Goal: Task Accomplishment & Management: Use online tool/utility

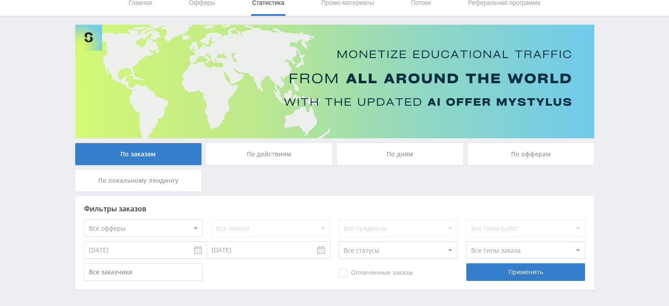
scroll to position [69, 0]
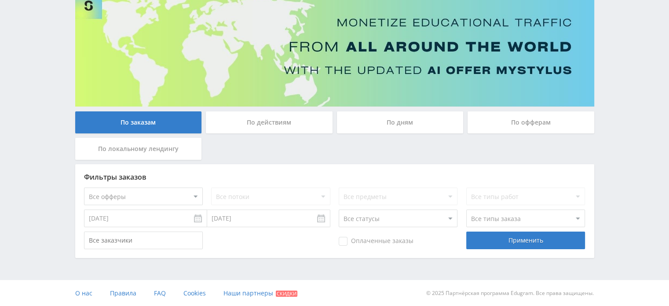
click at [299, 117] on div "По действиям" at bounding box center [269, 122] width 127 height 22
click at [0, 0] on input "По действиям" at bounding box center [0, 0] width 0 height 0
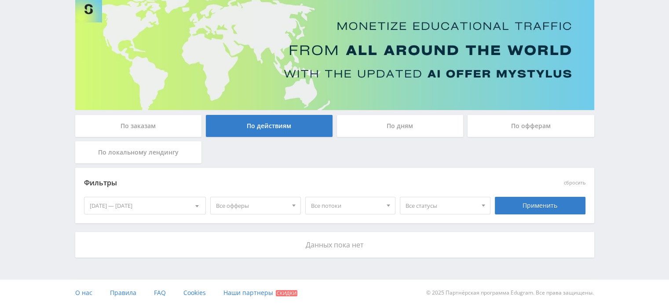
click at [382, 128] on div "По дням" at bounding box center [400, 126] width 127 height 22
click at [0, 0] on input "По дням" at bounding box center [0, 0] width 0 height 0
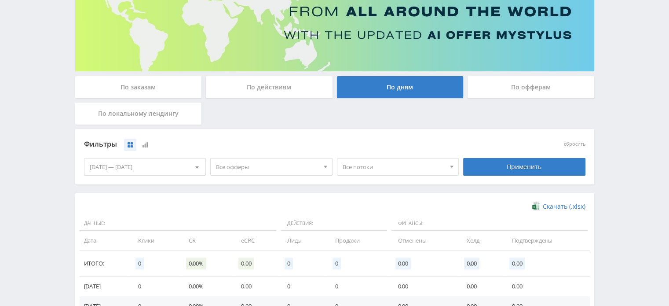
scroll to position [93, 0]
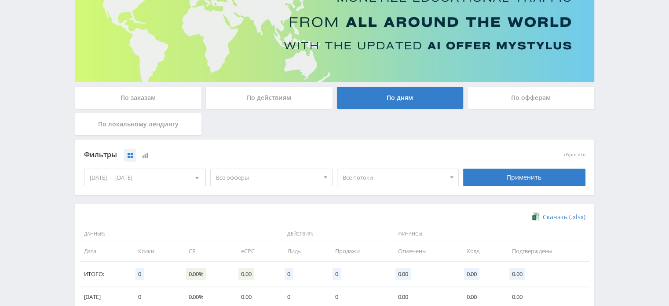
click at [146, 91] on div "По заказам" at bounding box center [138, 98] width 127 height 22
click at [0, 0] on input "По заказам" at bounding box center [0, 0] width 0 height 0
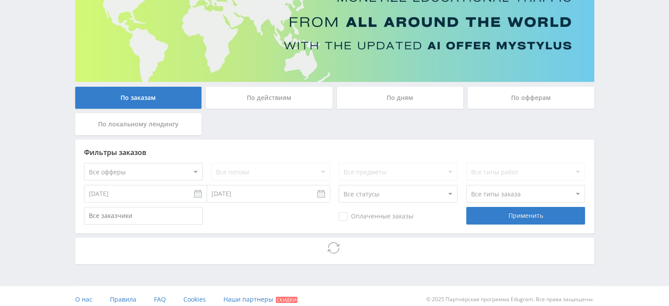
scroll to position [69, 0]
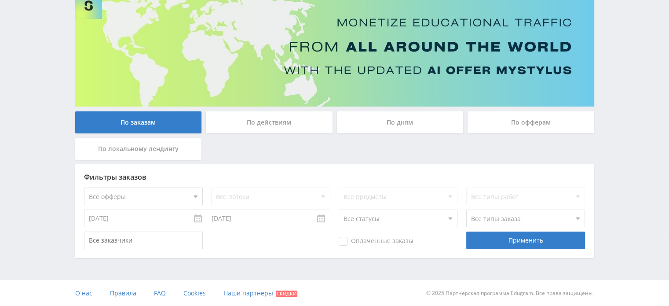
click at [488, 121] on div "По офферам" at bounding box center [531, 122] width 127 height 22
click at [0, 0] on input "По офферам" at bounding box center [0, 0] width 0 height 0
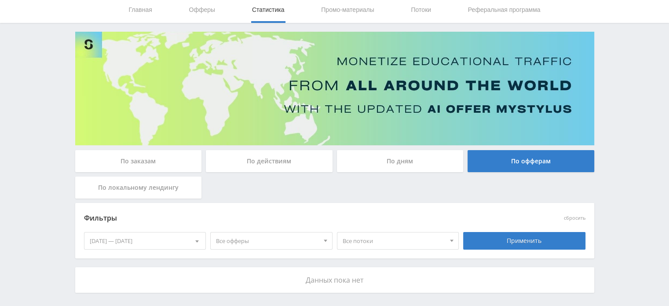
scroll to position [0, 0]
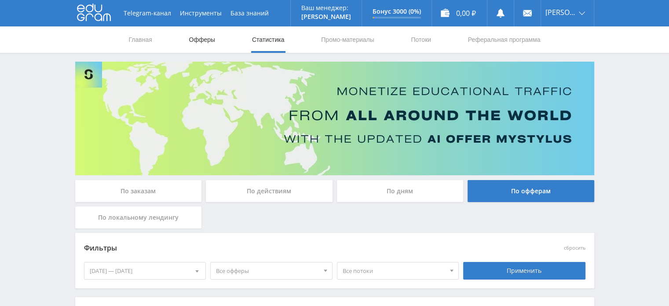
click at [211, 45] on link "Офферы" at bounding box center [202, 39] width 28 height 26
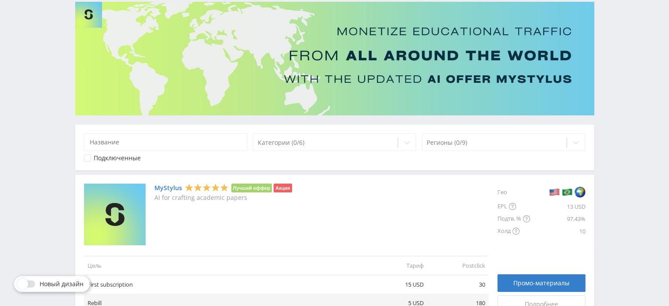
scroll to position [176, 0]
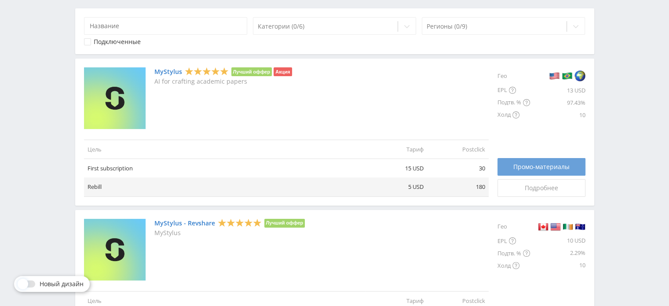
click at [512, 166] on div "Промо-материалы" at bounding box center [542, 166] width 66 height 7
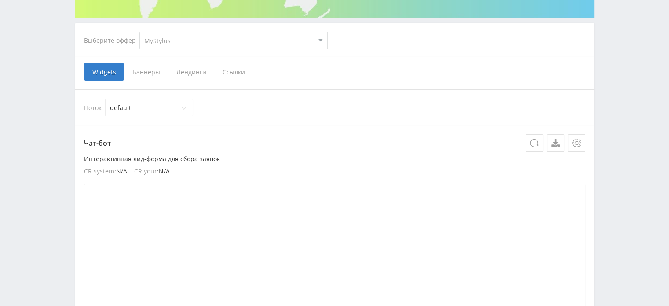
scroll to position [143, 0]
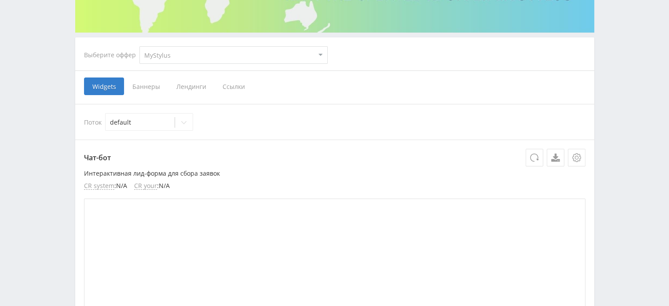
click at [230, 88] on span "Ссылки" at bounding box center [233, 86] width 39 height 18
click at [0, 0] on input "Ссылки" at bounding box center [0, 0] width 0 height 0
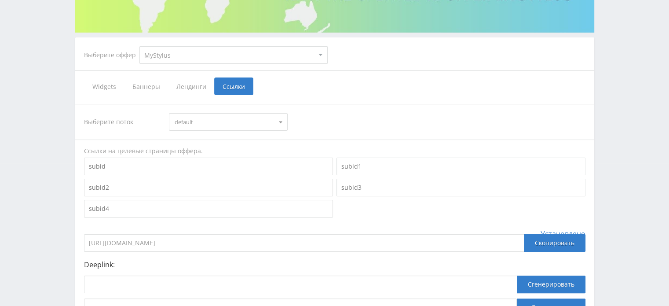
click at [194, 84] on span "Лендинги" at bounding box center [191, 86] width 46 height 18
click at [0, 0] on input "Лендинги" at bounding box center [0, 0] width 0 height 0
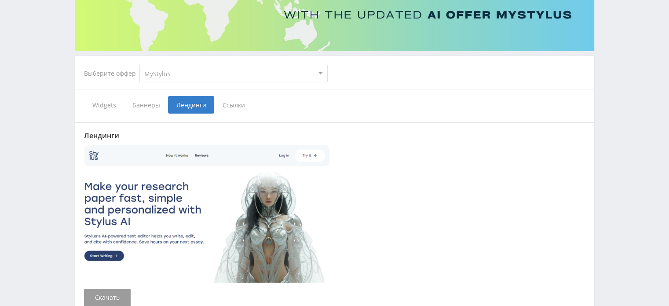
scroll to position [124, 0]
click at [152, 105] on span "Баннеры" at bounding box center [146, 105] width 44 height 18
click at [0, 0] on input "Баннеры" at bounding box center [0, 0] width 0 height 0
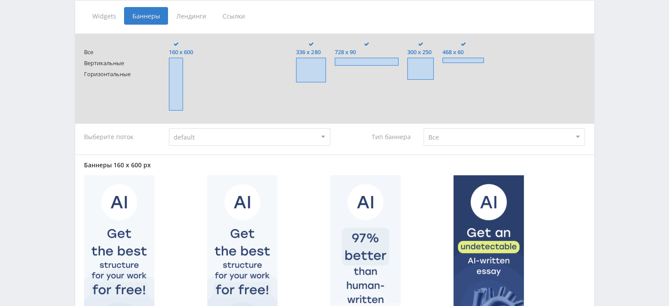
scroll to position [212, 0]
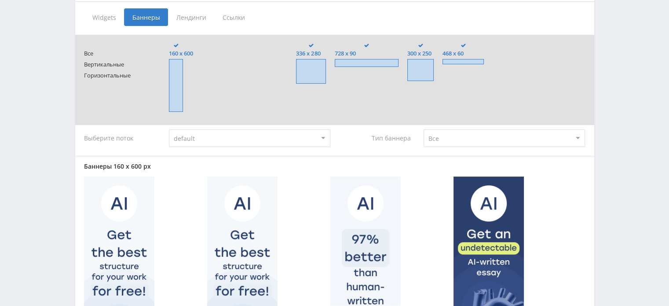
click at [317, 135] on select "default" at bounding box center [250, 138] width 162 height 18
click at [325, 136] on select "default" at bounding box center [250, 138] width 162 height 18
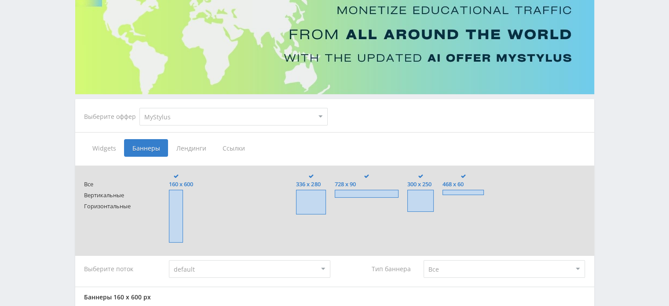
scroll to position [36, 0]
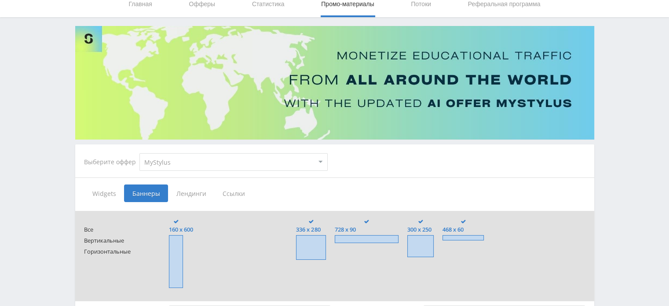
click at [238, 191] on span "Ссылки" at bounding box center [233, 193] width 39 height 18
click at [0, 0] on input "Ссылки" at bounding box center [0, 0] width 0 height 0
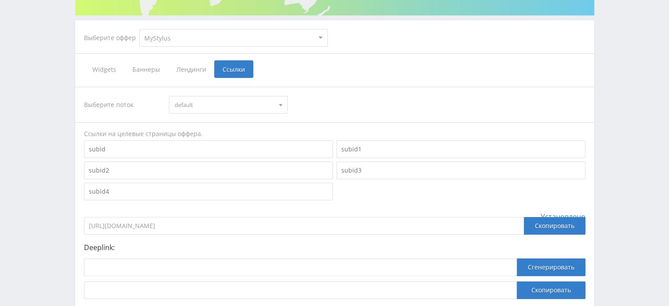
scroll to position [223, 0]
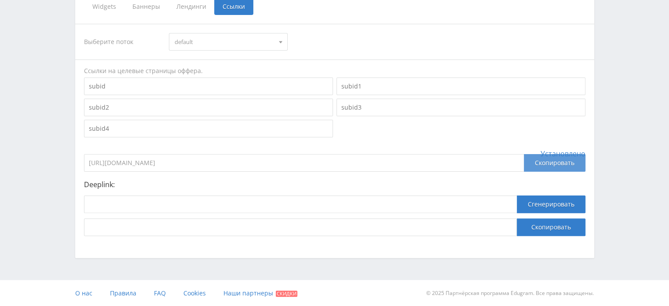
click at [539, 163] on div "Скопировать" at bounding box center [555, 163] width 62 height 18
click at [516, 177] on div "Выберите поток default default Ссылки на целевые страницы оффера. Установлено h…" at bounding box center [335, 130] width 502 height 212
click at [533, 203] on button "Сгенерировать" at bounding box center [551, 204] width 69 height 18
click at [538, 202] on button "Сгенерировать" at bounding box center [551, 204] width 69 height 18
click at [541, 226] on button "Скопировать" at bounding box center [551, 227] width 69 height 18
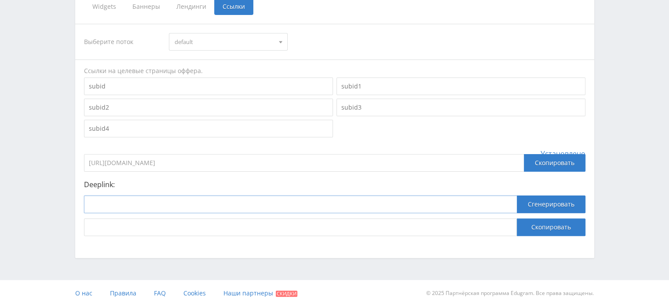
click at [382, 206] on input at bounding box center [300, 204] width 433 height 18
click at [176, 203] on input at bounding box center [300, 204] width 433 height 18
paste input "https://www.youtube.com/"
click at [546, 205] on button "Сгенерировать" at bounding box center [551, 204] width 69 height 18
click at [229, 202] on input "https://www.youtube.com/" at bounding box center [300, 204] width 433 height 18
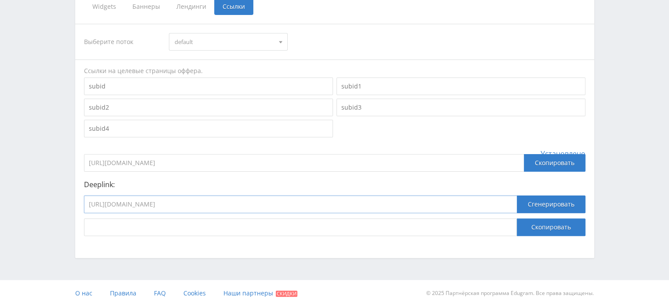
click at [109, 204] on input "https://www.youtube.com" at bounding box center [300, 204] width 433 height 18
click at [540, 203] on button "Сгенерировать" at bounding box center [551, 204] width 69 height 18
click at [104, 206] on input "www.youtube.com" at bounding box center [300, 204] width 433 height 18
click at [130, 203] on input "youtube.com" at bounding box center [300, 204] width 433 height 18
click at [529, 201] on button "Сгенерировать" at bounding box center [551, 204] width 69 height 18
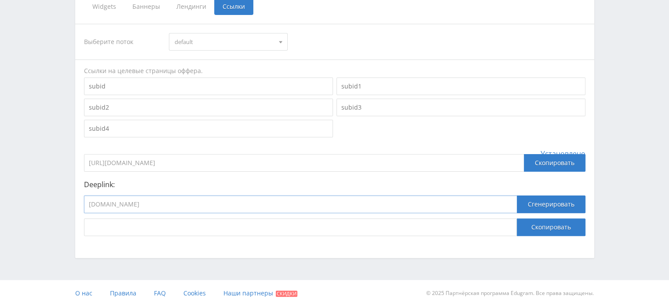
click at [181, 201] on input "youtube.com" at bounding box center [300, 204] width 433 height 18
type input "youtube"
click at [532, 206] on button "Сгенерировать" at bounding box center [551, 204] width 69 height 18
drag, startPoint x: 85, startPoint y: 184, endPoint x: 141, endPoint y: 187, distance: 56.0
click at [141, 187] on p "Deeplink:" at bounding box center [335, 184] width 502 height 8
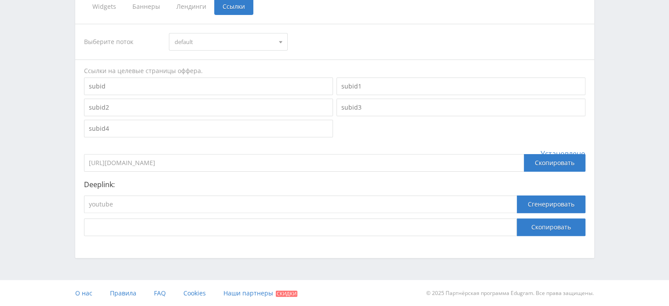
copy p "Deeplink:"
click at [565, 163] on div "Скопировать" at bounding box center [555, 163] width 62 height 18
copy p "Deeplink:"
click at [544, 161] on div "Скопировать" at bounding box center [555, 163] width 62 height 18
click at [548, 165] on div "Скопировать" at bounding box center [555, 163] width 62 height 18
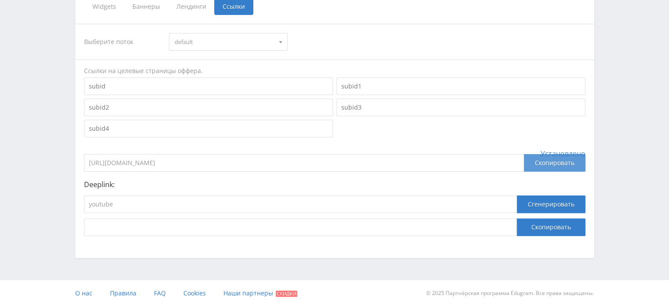
click at [540, 162] on div "Скопировать" at bounding box center [555, 163] width 62 height 18
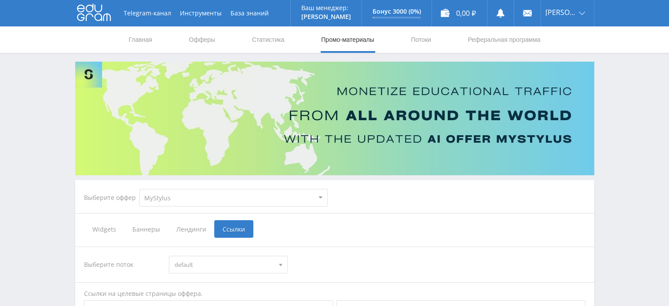
scroll to position [0, 0]
click at [268, 44] on link "Статистика" at bounding box center [268, 39] width 34 height 26
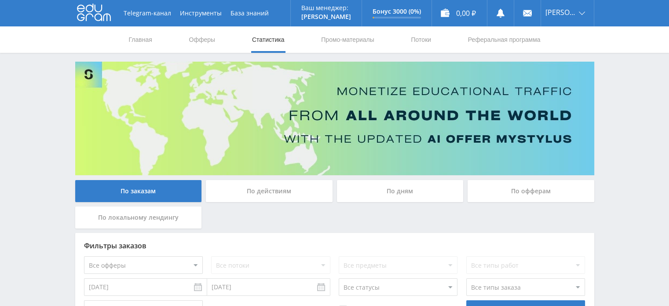
scroll to position [69, 0]
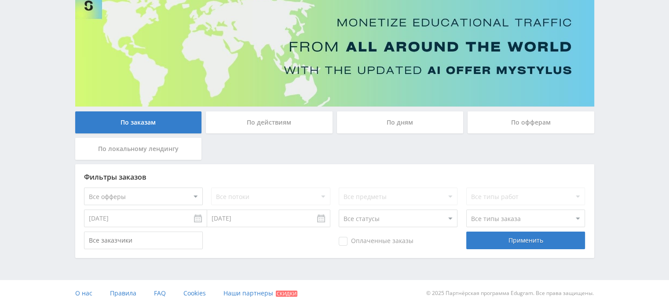
click at [411, 123] on div "По дням" at bounding box center [400, 122] width 127 height 22
click at [0, 0] on input "По дням" at bounding box center [0, 0] width 0 height 0
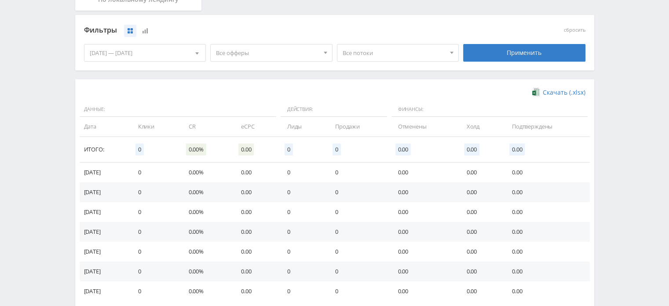
scroll to position [269, 0]
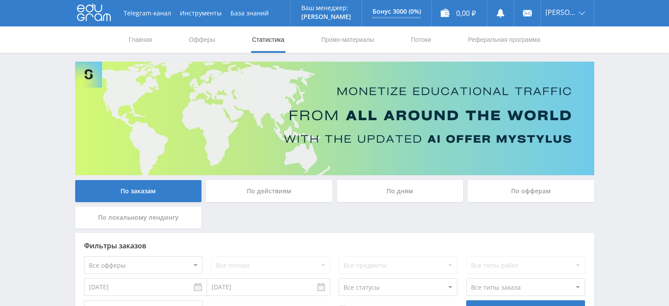
scroll to position [69, 0]
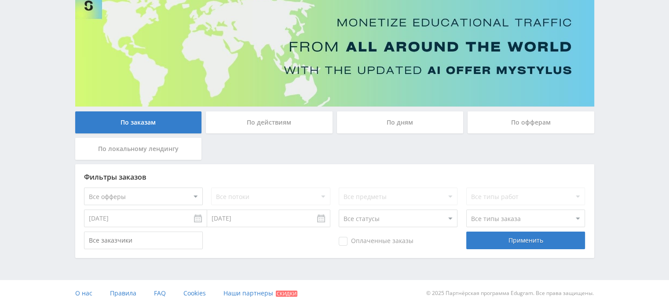
click at [414, 126] on div "По дням" at bounding box center [400, 122] width 127 height 22
click at [0, 0] on input "По дням" at bounding box center [0, 0] width 0 height 0
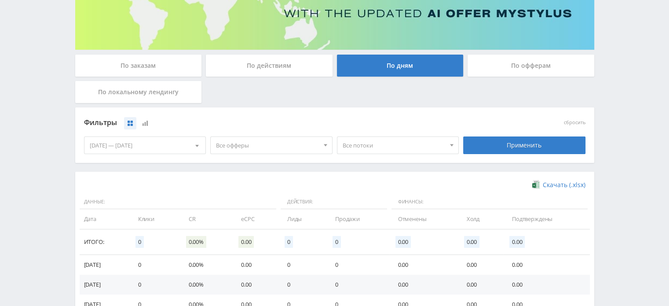
scroll to position [49, 0]
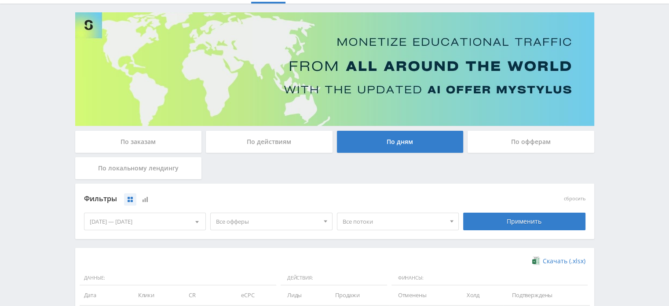
drag, startPoint x: 489, startPoint y: 149, endPoint x: 492, endPoint y: 144, distance: 5.7
click at [490, 147] on div "По офферам" at bounding box center [531, 142] width 127 height 22
click at [0, 0] on input "По офферам" at bounding box center [0, 0] width 0 height 0
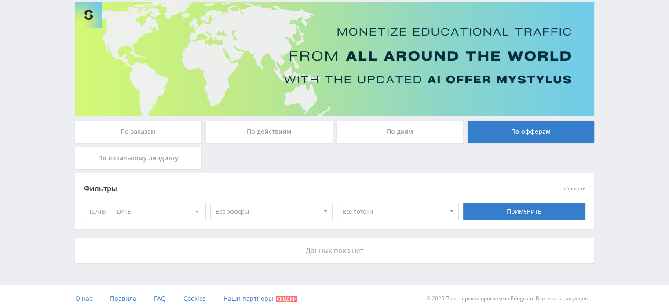
scroll to position [65, 0]
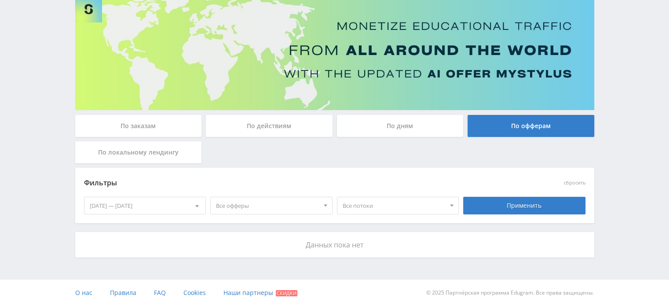
click at [176, 153] on div "По локальному лендингу" at bounding box center [138, 152] width 127 height 22
click at [0, 0] on input "По локальному лендингу" at bounding box center [0, 0] width 0 height 0
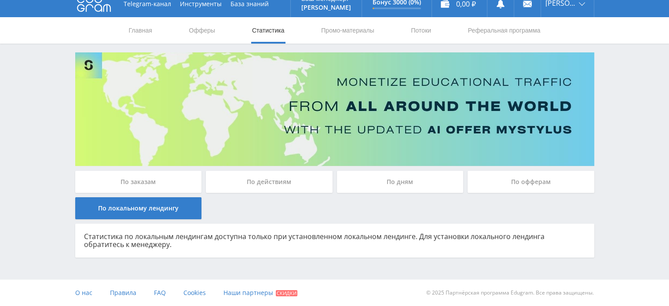
scroll to position [9, 0]
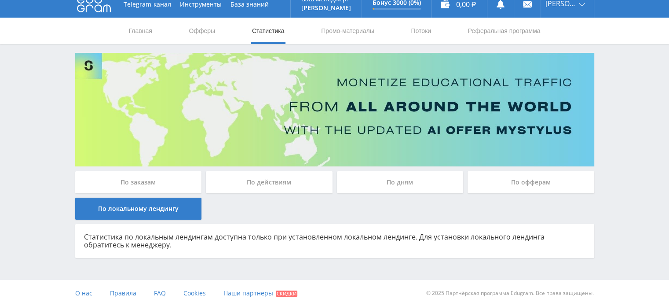
click at [380, 187] on div "По дням" at bounding box center [400, 182] width 127 height 22
click at [0, 0] on input "По дням" at bounding box center [0, 0] width 0 height 0
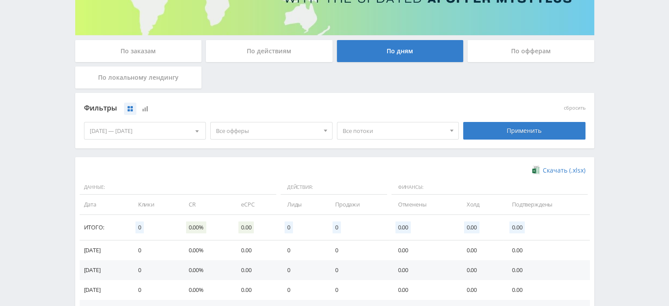
scroll to position [241, 0]
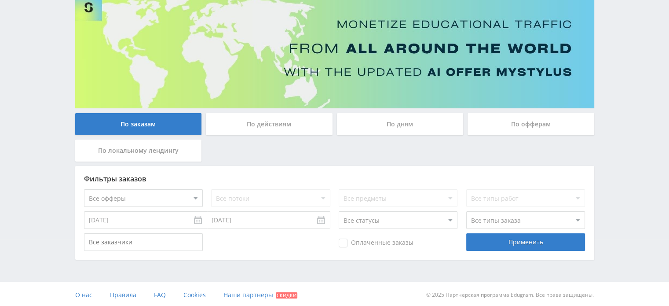
scroll to position [69, 0]
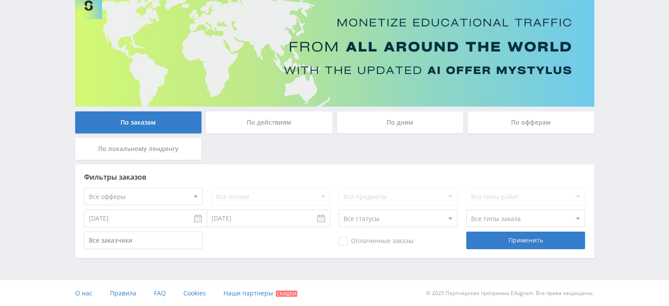
drag, startPoint x: 372, startPoint y: 129, endPoint x: 381, endPoint y: 127, distance: 8.5
click at [374, 127] on div "По дням" at bounding box center [400, 122] width 127 height 22
click at [0, 0] on input "По дням" at bounding box center [0, 0] width 0 height 0
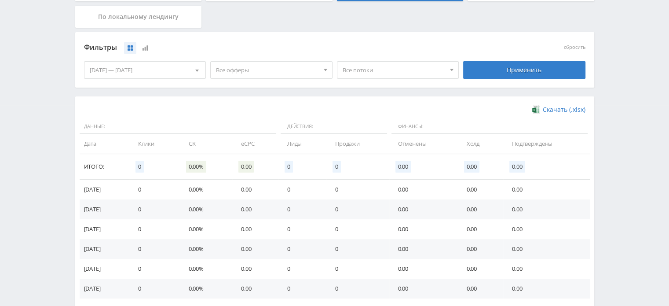
scroll to position [269, 0]
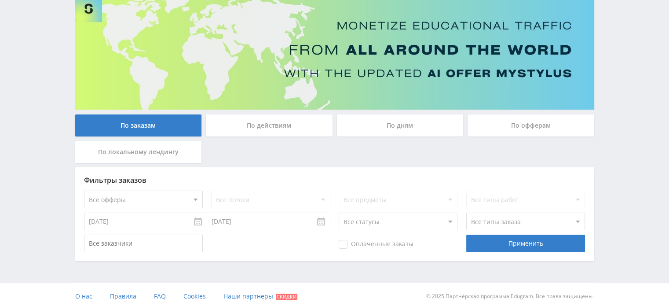
scroll to position [69, 0]
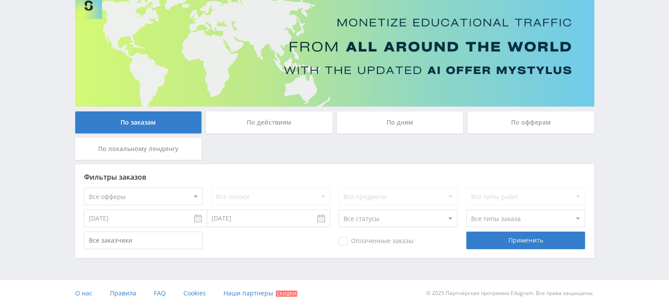
click at [405, 127] on div "По дням" at bounding box center [400, 122] width 127 height 22
click at [0, 0] on input "По дням" at bounding box center [0, 0] width 0 height 0
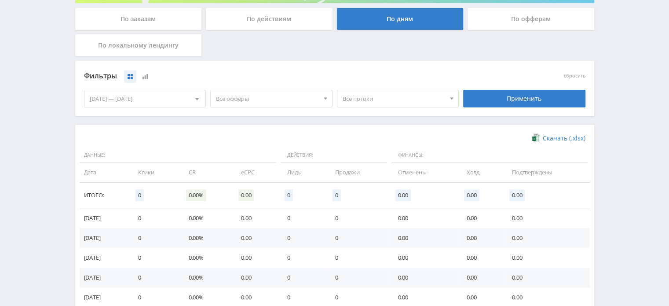
scroll to position [245, 0]
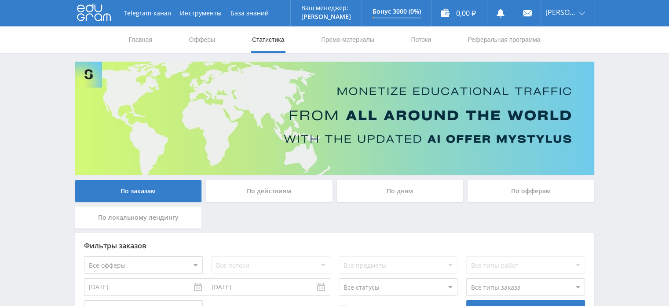
click at [366, 190] on div "По дням" at bounding box center [400, 191] width 127 height 22
click at [0, 0] on input "По дням" at bounding box center [0, 0] width 0 height 0
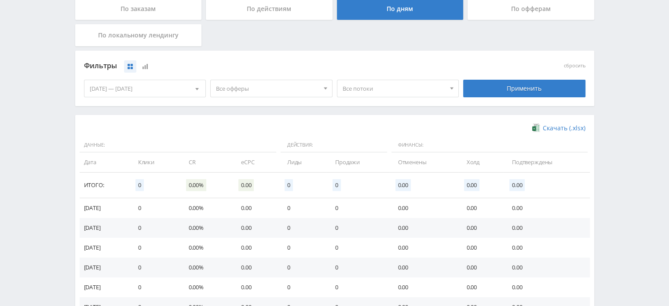
scroll to position [93, 0]
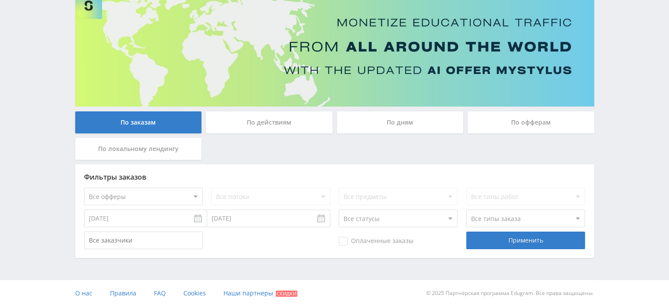
click at [399, 117] on div "По дням" at bounding box center [400, 122] width 127 height 22
click at [0, 0] on input "По дням" at bounding box center [0, 0] width 0 height 0
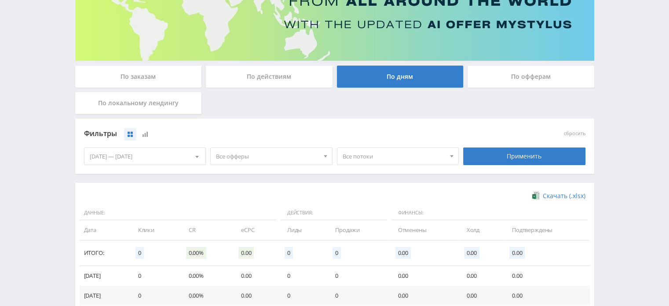
scroll to position [113, 0]
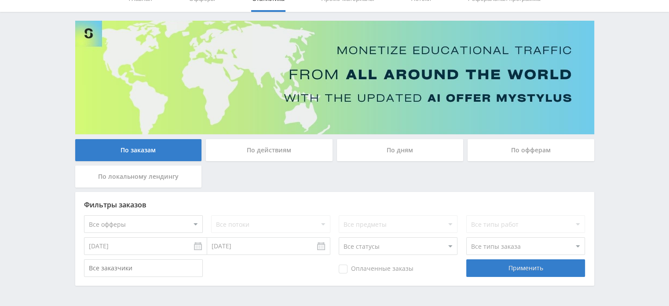
scroll to position [69, 0]
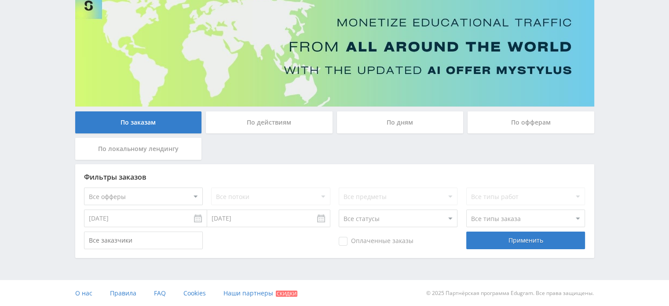
click at [383, 116] on div "По дням" at bounding box center [400, 122] width 127 height 22
click at [0, 0] on input "По дням" at bounding box center [0, 0] width 0 height 0
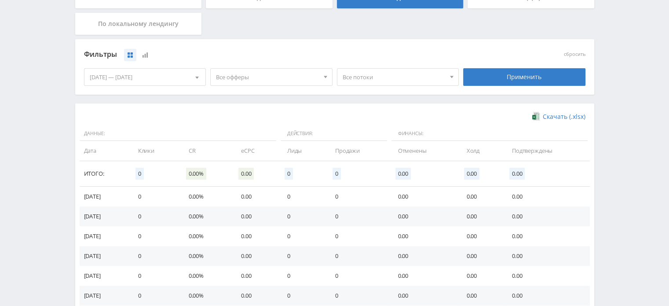
scroll to position [269, 0]
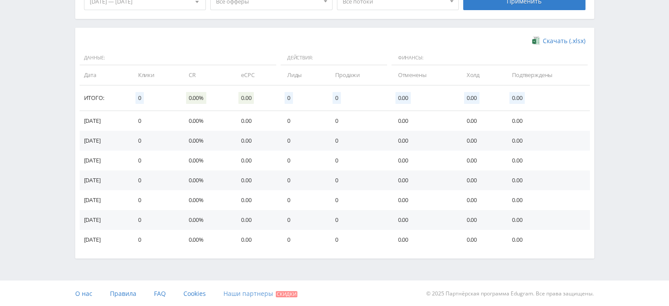
click at [283, 292] on span "Скидки" at bounding box center [287, 294] width 22 height 6
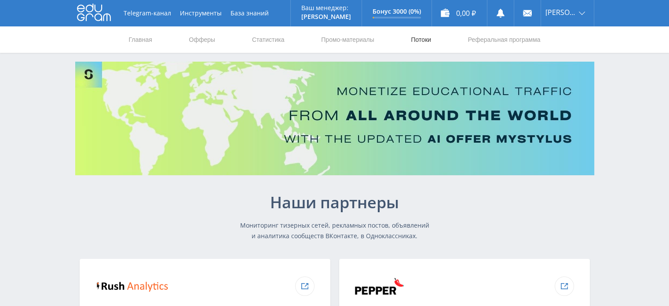
click at [429, 38] on link "Потоки" at bounding box center [421, 39] width 22 height 26
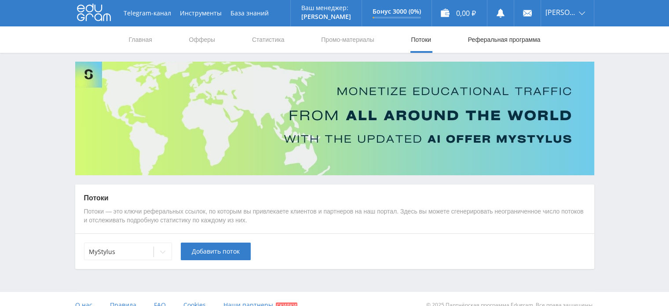
click at [497, 42] on link "Реферальная программа" at bounding box center [504, 39] width 74 height 26
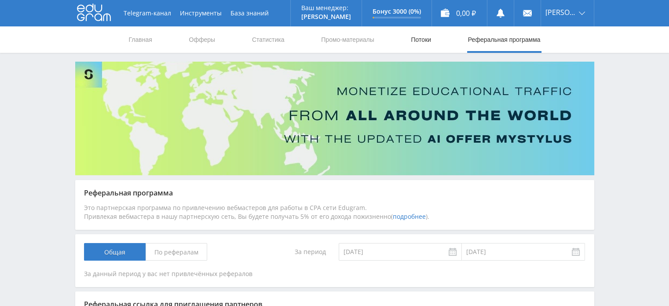
click at [421, 39] on link "Потоки" at bounding box center [421, 39] width 22 height 26
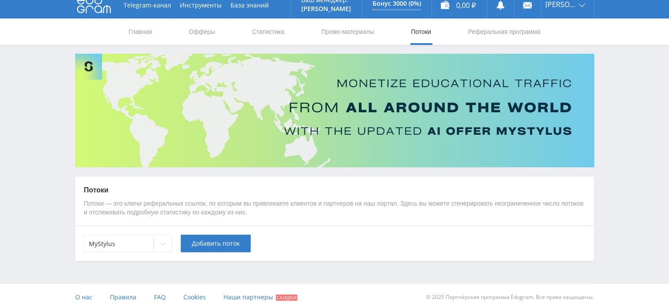
scroll to position [12, 0]
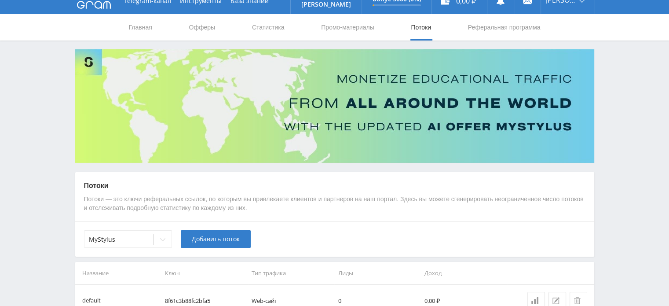
click at [285, 30] on link "Статистика" at bounding box center [268, 27] width 34 height 26
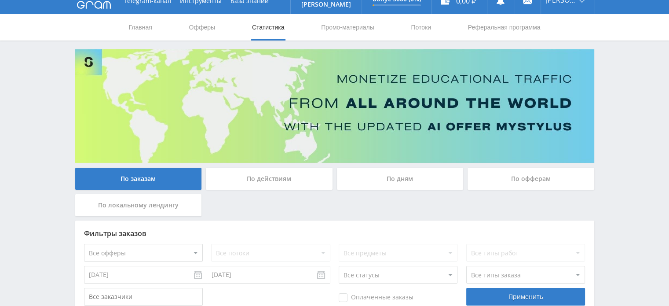
click at [423, 180] on div "По дням" at bounding box center [400, 179] width 127 height 22
click at [0, 0] on input "По дням" at bounding box center [0, 0] width 0 height 0
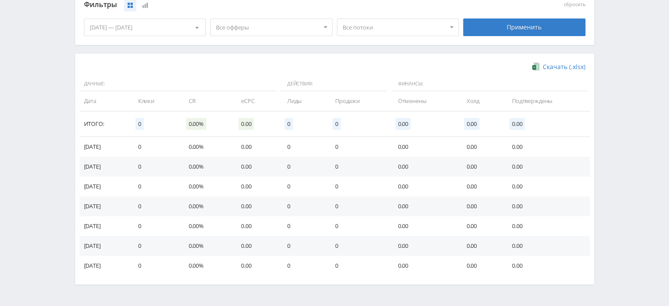
scroll to position [269, 0]
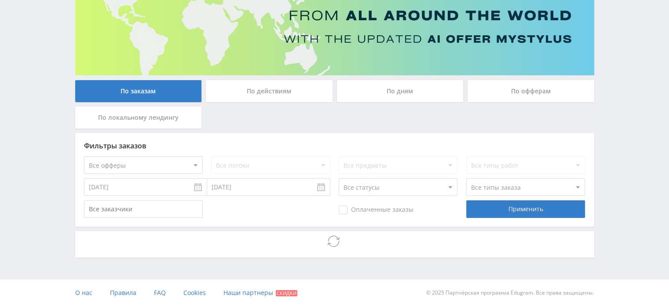
scroll to position [69, 0]
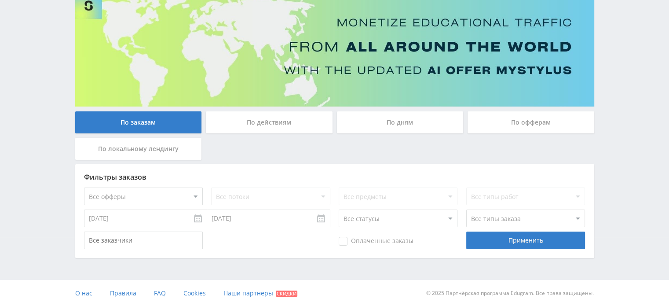
click at [229, 116] on div "По действиям" at bounding box center [269, 122] width 127 height 22
click at [0, 0] on input "По действиям" at bounding box center [0, 0] width 0 height 0
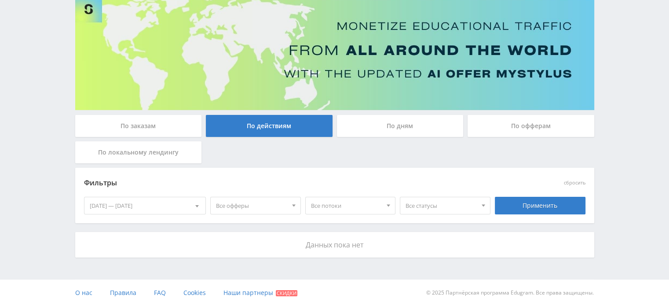
click at [380, 130] on div "По дням" at bounding box center [400, 126] width 127 height 22
click at [0, 0] on input "По дням" at bounding box center [0, 0] width 0 height 0
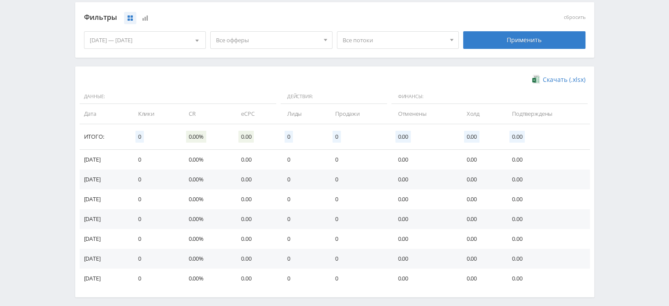
scroll to position [269, 0]
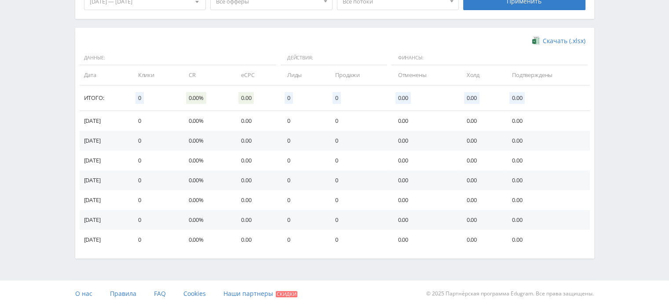
click at [159, 77] on td "Клики" at bounding box center [154, 75] width 51 height 20
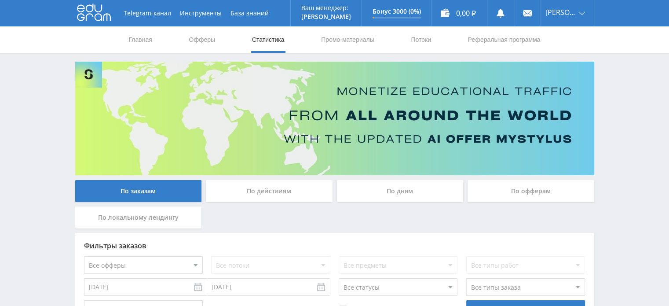
scroll to position [69, 0]
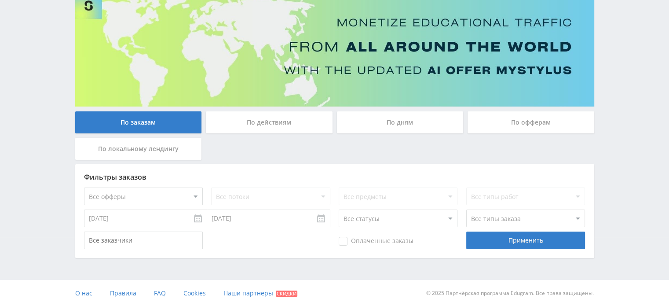
click at [232, 117] on div "По действиям" at bounding box center [269, 122] width 127 height 22
click at [0, 0] on input "По действиям" at bounding box center [0, 0] width 0 height 0
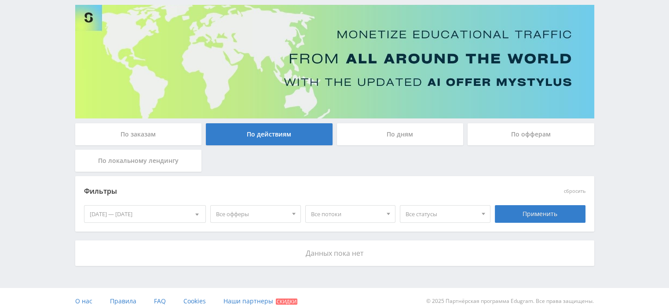
scroll to position [65, 0]
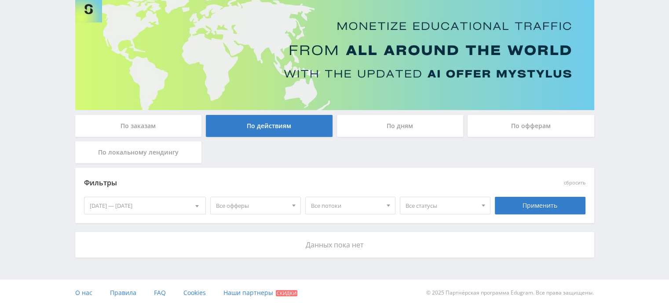
click at [293, 203] on div at bounding box center [293, 205] width 13 height 17
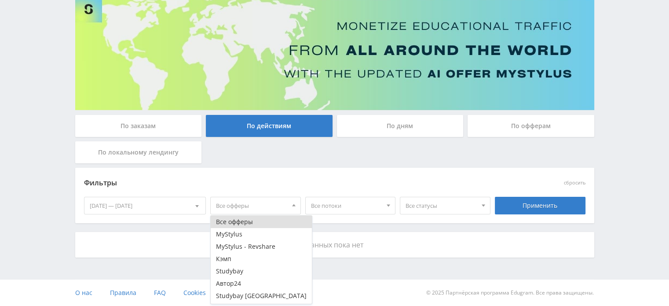
click at [33, 114] on div "Telegram-канал Инструменты База знаний Ваш менеджер: Alex Alex Online @edugram_…" at bounding box center [334, 120] width 669 height 371
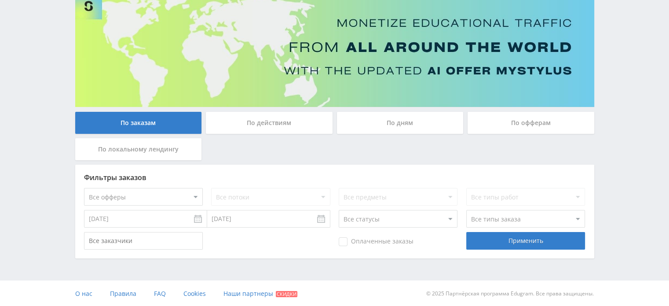
scroll to position [69, 0]
click at [389, 125] on div "По дням" at bounding box center [400, 122] width 127 height 22
click at [0, 0] on input "По дням" at bounding box center [0, 0] width 0 height 0
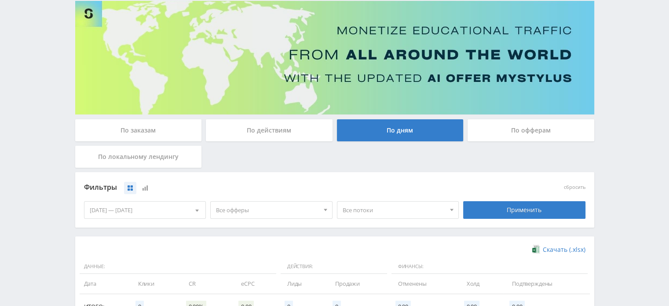
scroll to position [49, 0]
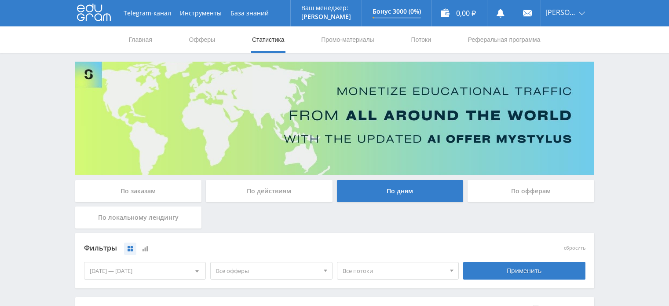
scroll to position [93, 0]
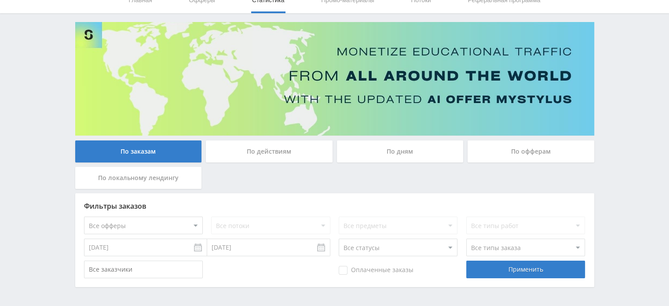
scroll to position [69, 0]
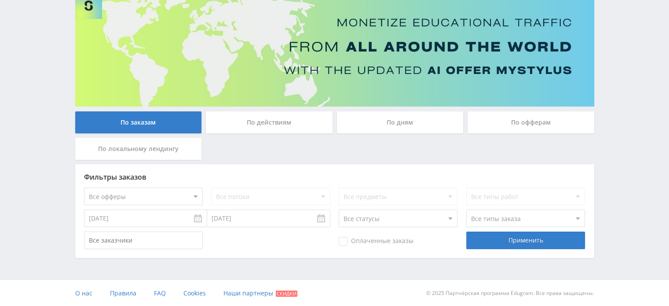
click at [431, 128] on div "По дням" at bounding box center [400, 122] width 127 height 22
click at [0, 0] on input "По дням" at bounding box center [0, 0] width 0 height 0
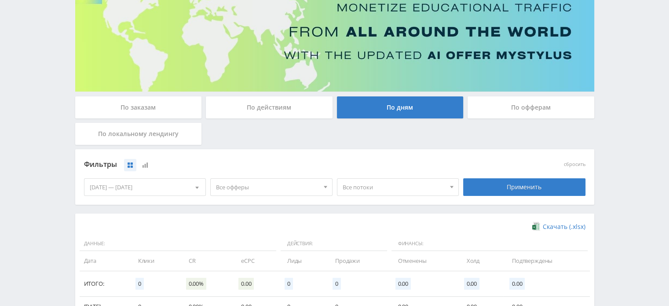
scroll to position [269, 0]
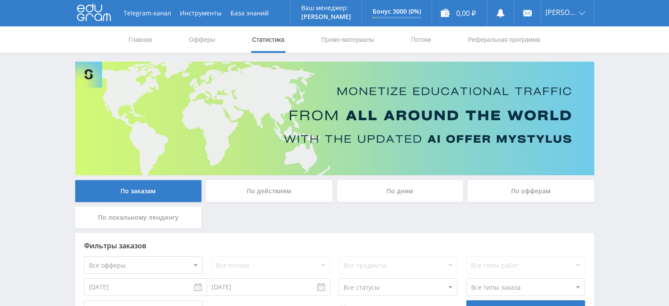
click at [378, 194] on div "По дням" at bounding box center [400, 191] width 127 height 22
click at [0, 0] on input "По дням" at bounding box center [0, 0] width 0 height 0
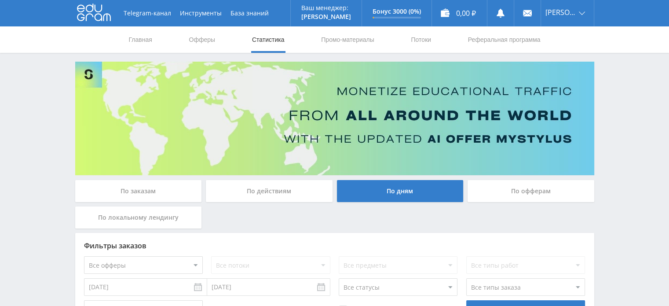
click at [378, 194] on div "По дням" at bounding box center [400, 191] width 127 height 22
click at [0, 0] on input "По дням" at bounding box center [0, 0] width 0 height 0
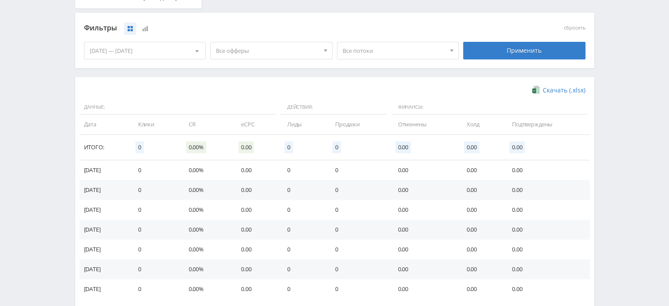
scroll to position [269, 0]
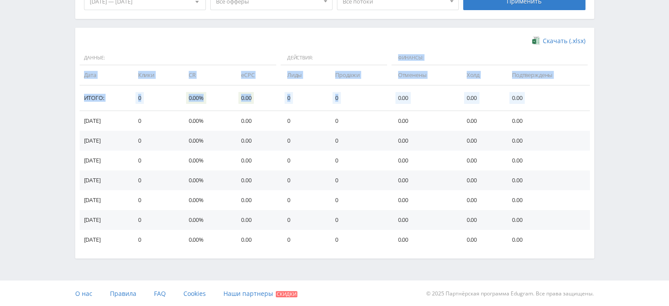
drag, startPoint x: 404, startPoint y: 93, endPoint x: 399, endPoint y: 55, distance: 38.2
click at [399, 59] on thead "Данные: Действия: Финансы: Дата Клики CR eCPC Лиды Продажи Отменены Холд Подтве…" at bounding box center [335, 81] width 510 height 60
click at [399, 56] on span "Финансы:" at bounding box center [490, 58] width 196 height 15
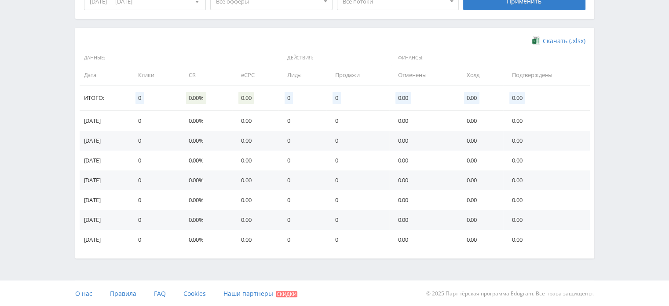
click at [431, 41] on div "Скачать (.xlsx)" at bounding box center [335, 41] width 502 height 9
click at [90, 295] on span "О нас" at bounding box center [83, 293] width 17 height 8
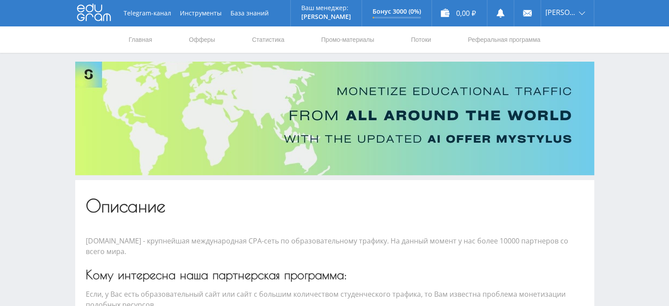
click at [396, 128] on img at bounding box center [334, 119] width 519 height 114
click at [98, 68] on img at bounding box center [334, 119] width 519 height 114
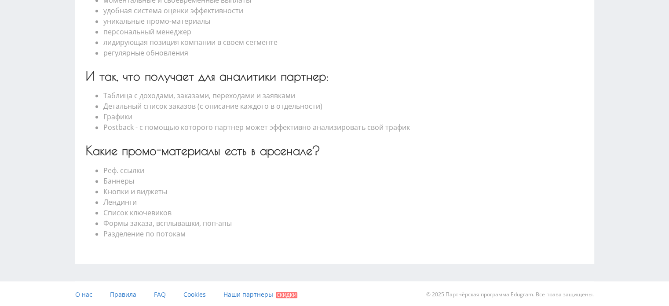
scroll to position [440, 0]
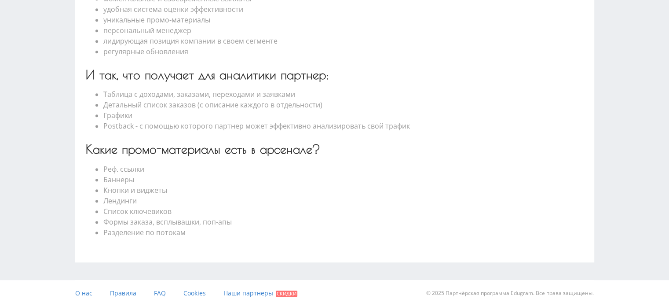
click at [447, 292] on div "© 2025 Партнёрская программа Edugram. Все права защищены." at bounding box center [466, 293] width 255 height 26
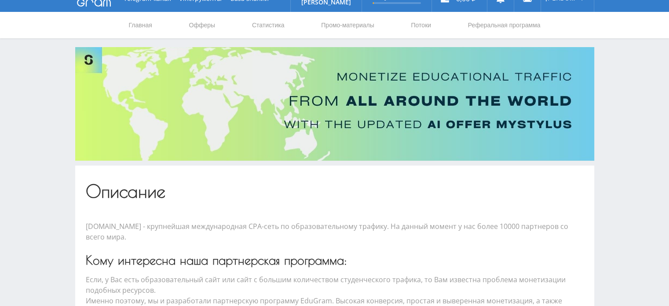
scroll to position [0, 0]
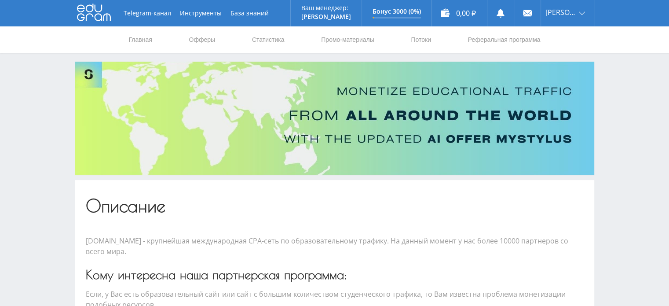
click at [97, 21] on link at bounding box center [94, 13] width 34 height 19
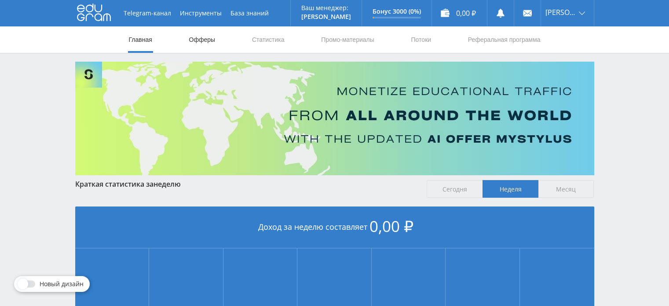
click at [205, 40] on link "Офферы" at bounding box center [202, 39] width 28 height 26
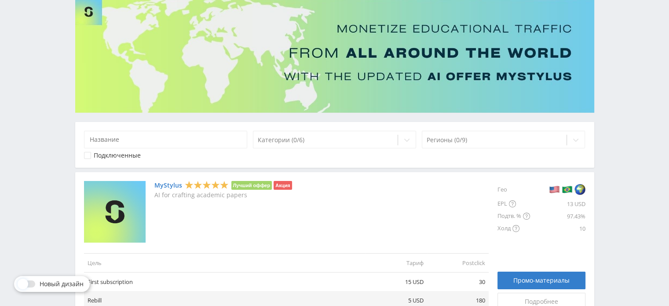
scroll to position [132, 0]
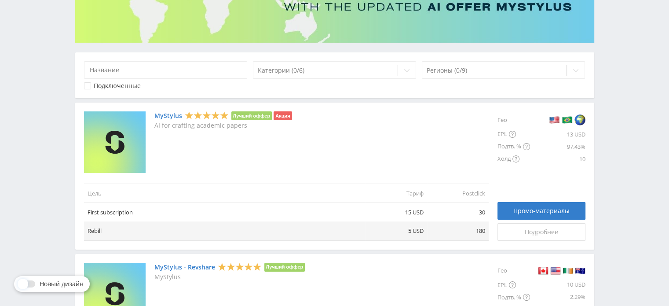
click at [173, 116] on link "MyStylus" at bounding box center [168, 115] width 28 height 7
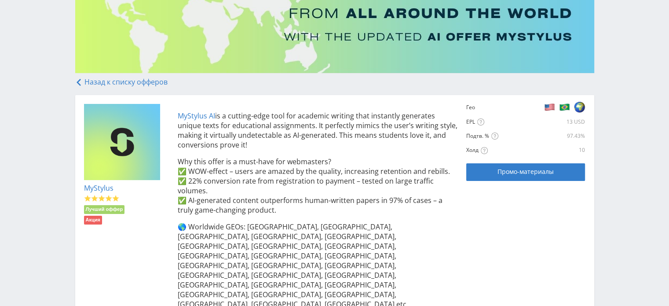
scroll to position [176, 0]
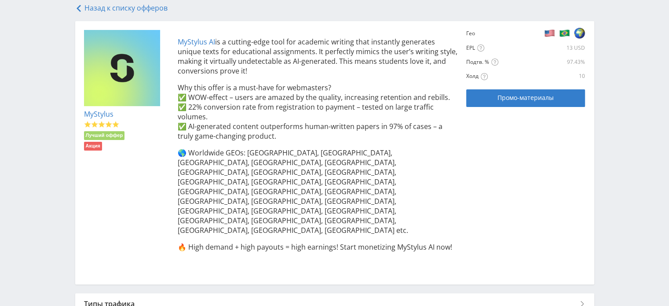
click at [199, 44] on link "MyStylus AI" at bounding box center [196, 42] width 37 height 10
